Goal: Information Seeking & Learning: Learn about a topic

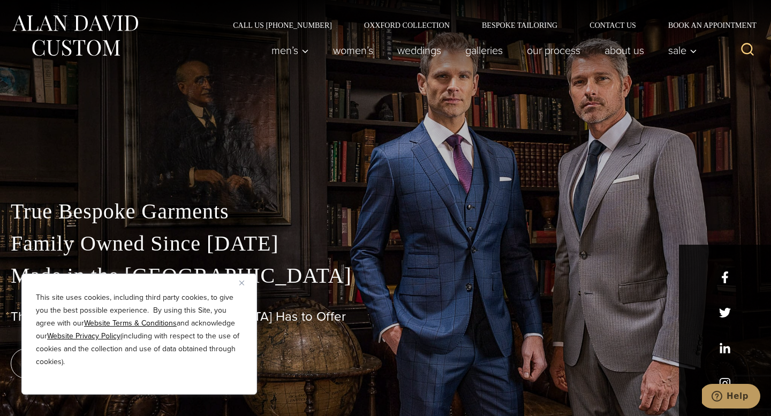
click at [243, 285] on button "Close" at bounding box center [245, 282] width 13 height 13
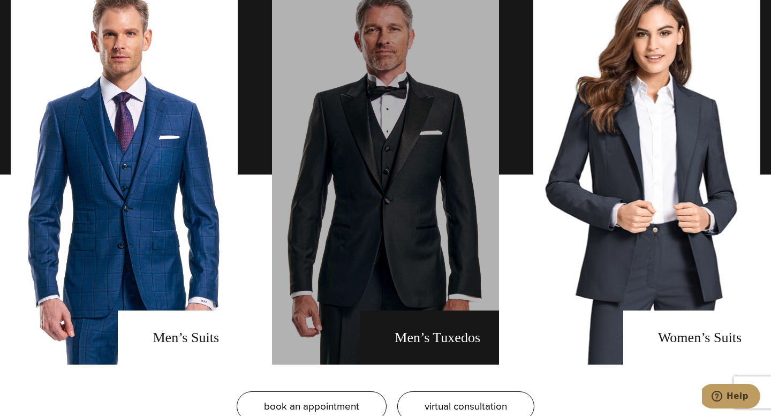
scroll to position [797, 0]
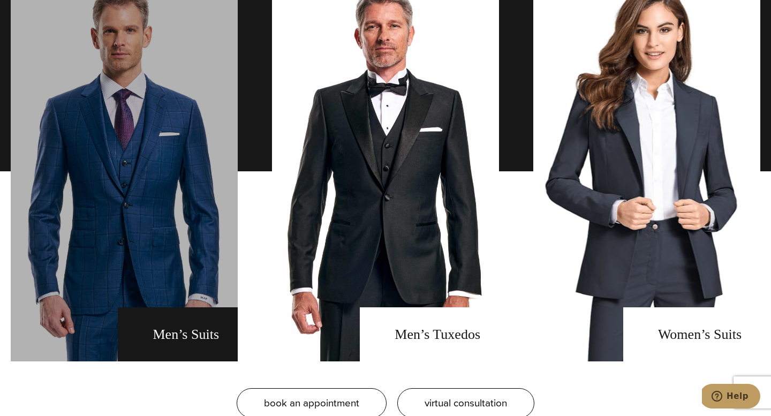
click at [204, 322] on link "men's suits" at bounding box center [124, 171] width 227 height 380
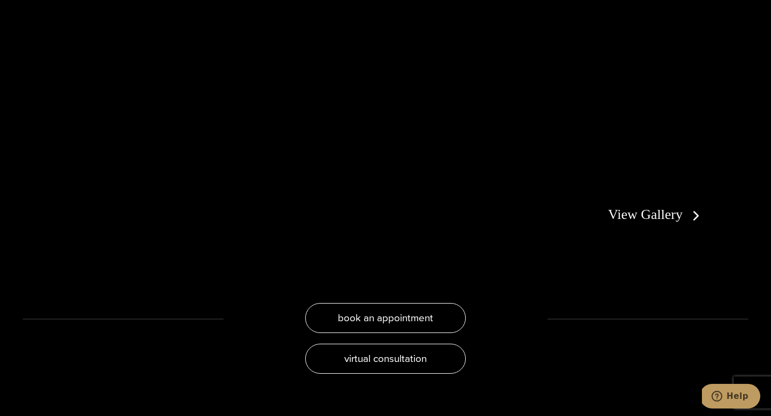
scroll to position [2057, 0]
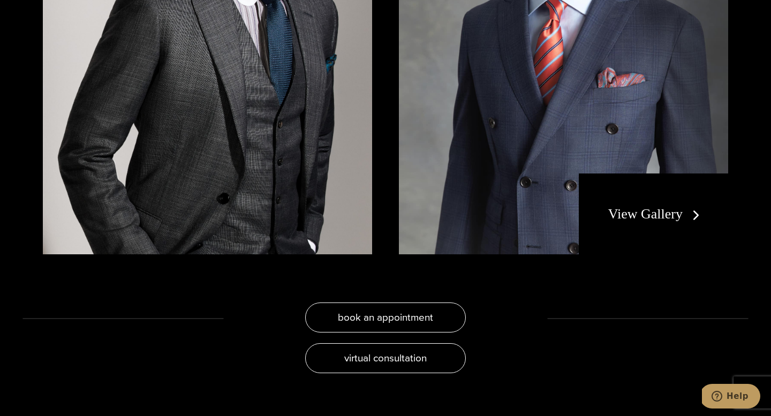
click at [676, 213] on div "View Gallery" at bounding box center [653, 214] width 149 height 81
click at [674, 206] on link "View Gallery" at bounding box center [656, 214] width 96 height 16
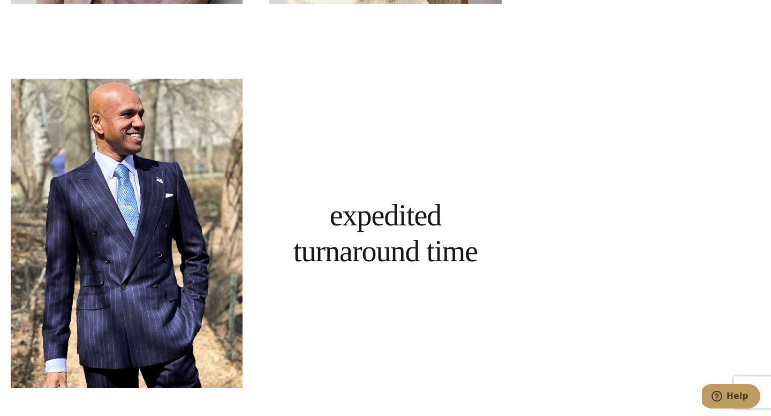
scroll to position [3942, 0]
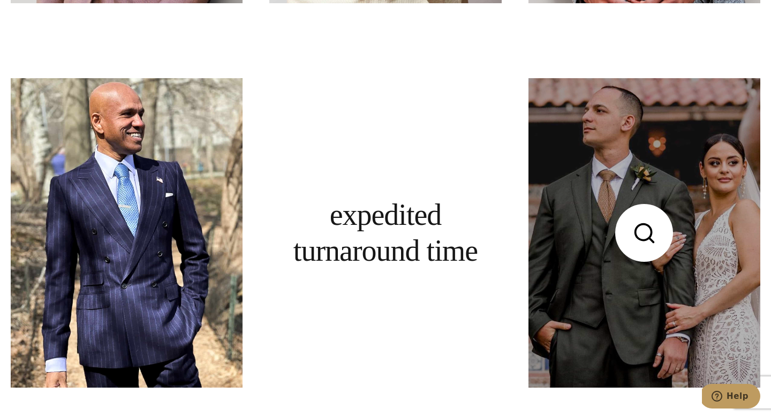
click at [645, 219] on link at bounding box center [645, 233] width 232 height 310
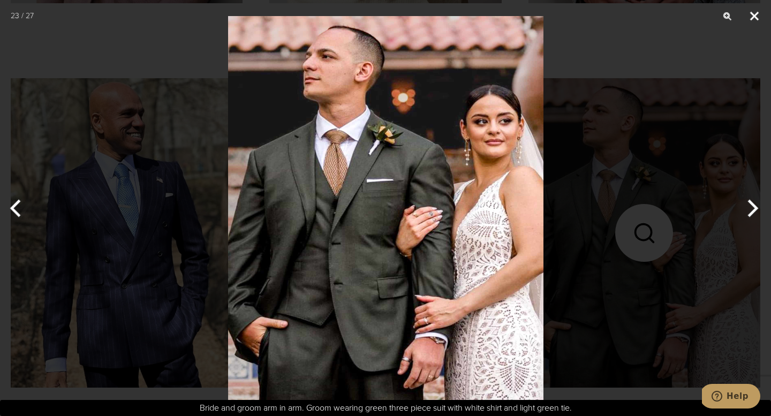
click at [751, 21] on button "Close" at bounding box center [754, 16] width 27 height 32
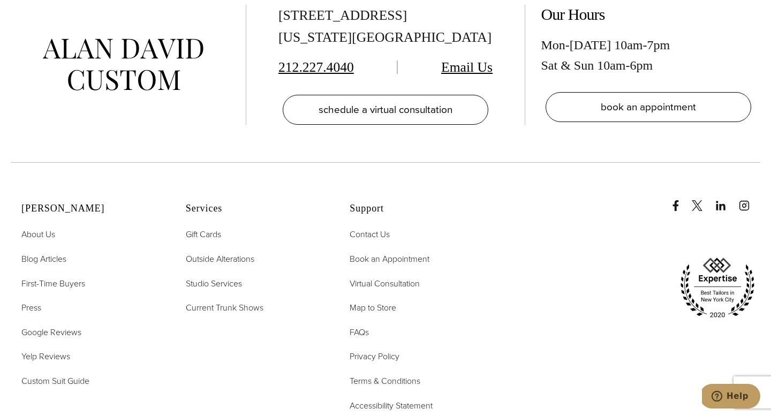
scroll to position [5226, 0]
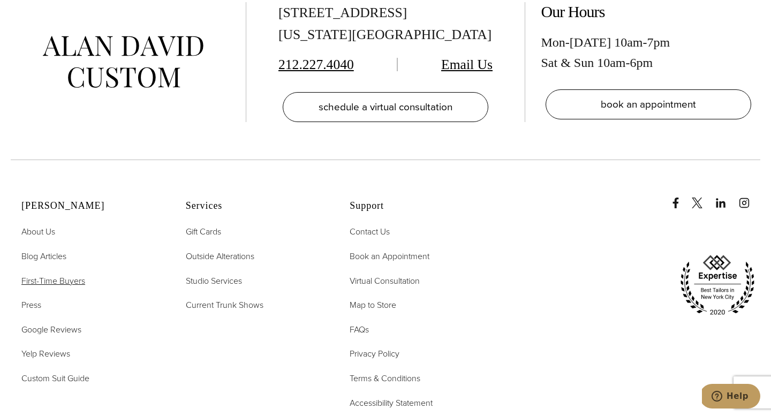
click at [71, 279] on span "First-Time Buyers" at bounding box center [53, 281] width 64 height 12
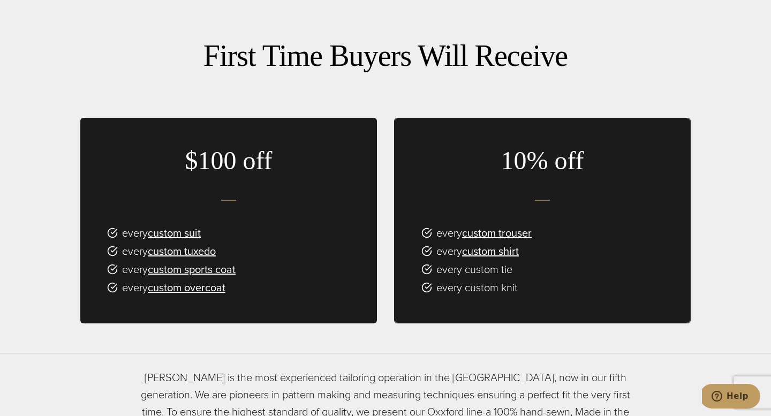
scroll to position [620, 0]
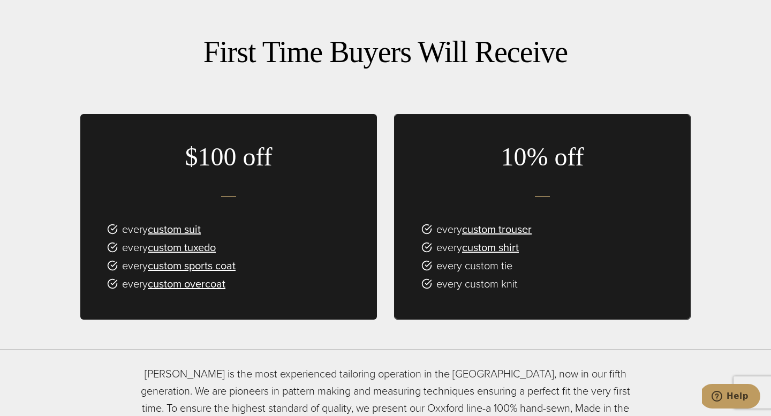
click at [507, 150] on h3 "10% off" at bounding box center [543, 156] width 296 height 31
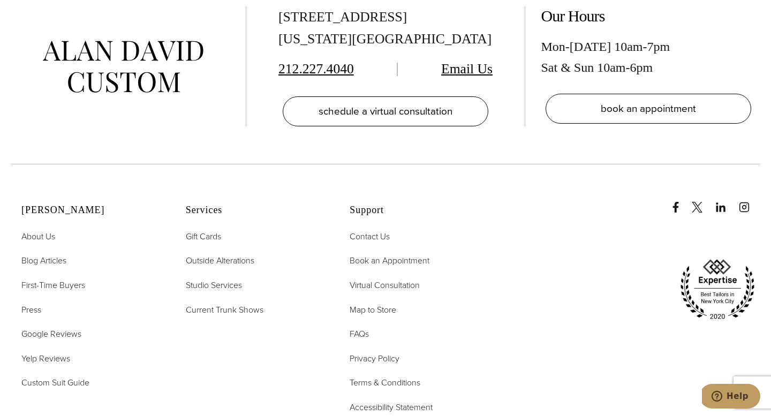
scroll to position [2332, 0]
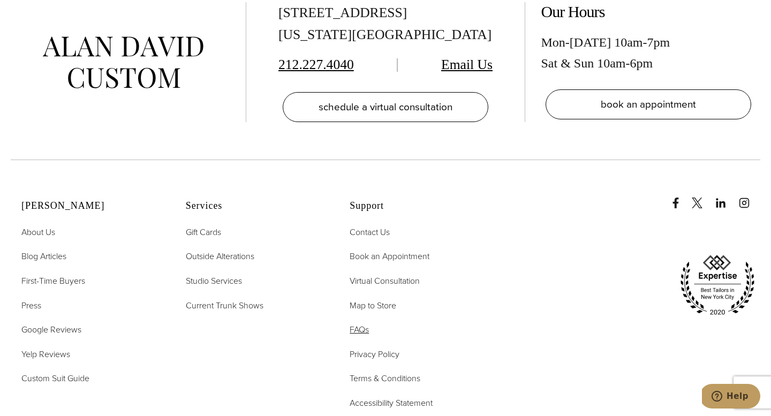
click at [360, 323] on span "FAQs" at bounding box center [359, 329] width 19 height 12
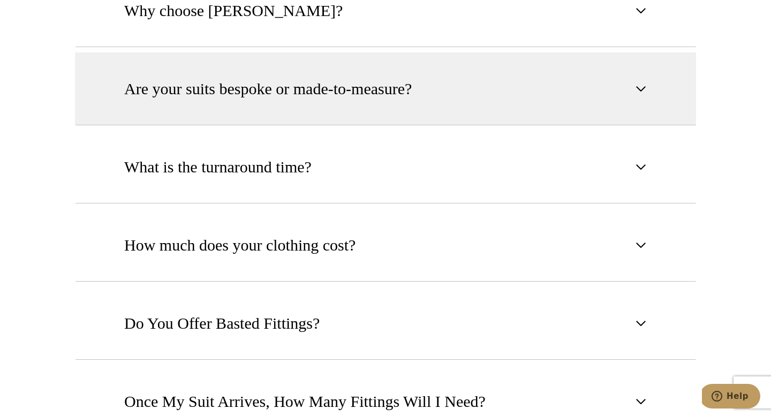
scroll to position [659, 0]
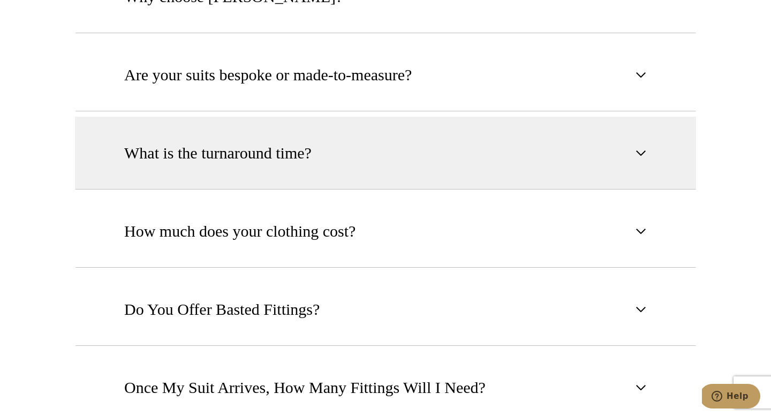
click at [384, 161] on button "What is the turnaround time?" at bounding box center [385, 153] width 621 height 73
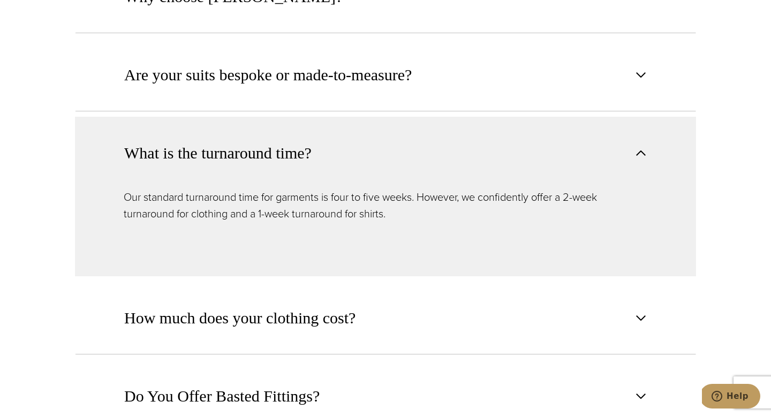
click at [384, 161] on button "What is the turnaround time?" at bounding box center [385, 153] width 621 height 72
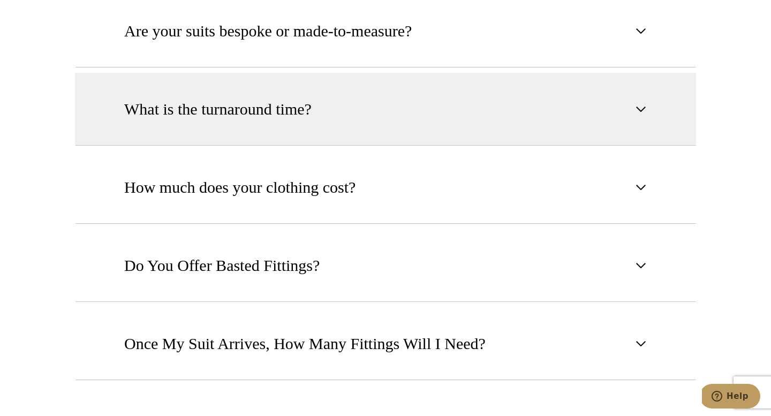
scroll to position [713, 0]
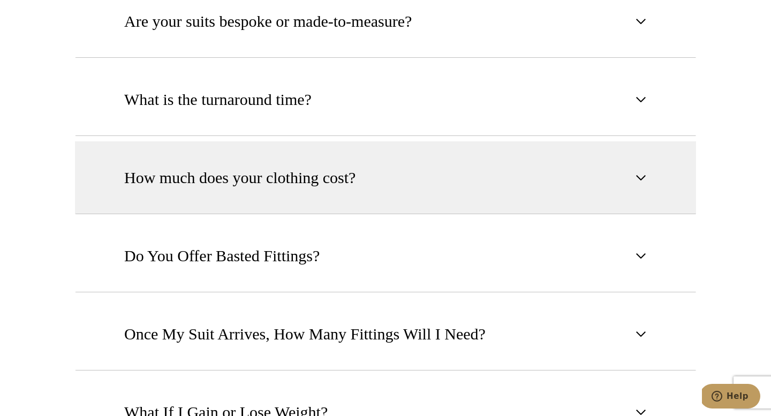
click at [384, 180] on button "How much does your clothing cost?" at bounding box center [385, 177] width 621 height 73
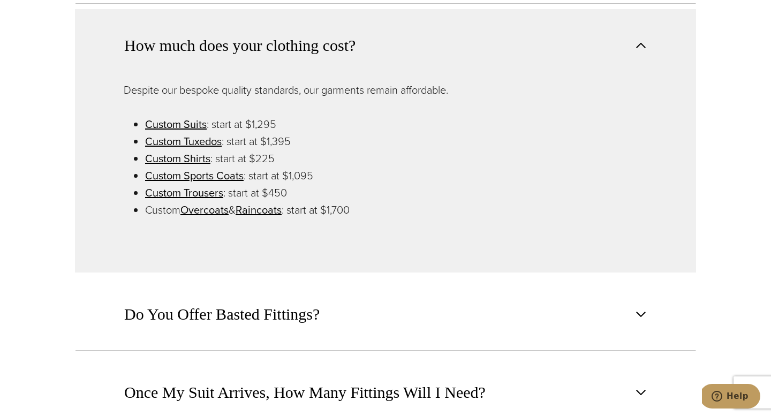
scroll to position [841, 0]
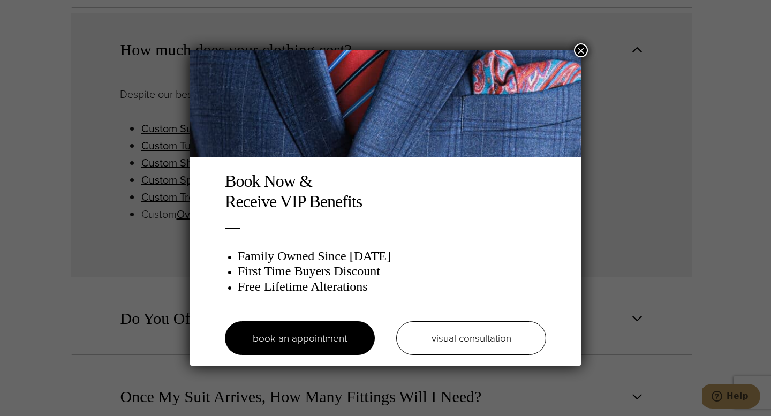
click at [578, 50] on button "×" at bounding box center [581, 50] width 14 height 14
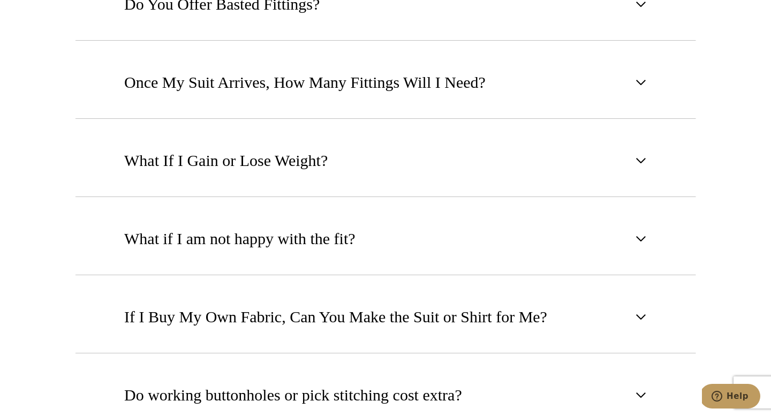
scroll to position [0, 0]
